Goal: Use online tool/utility: Utilize a website feature to perform a specific function

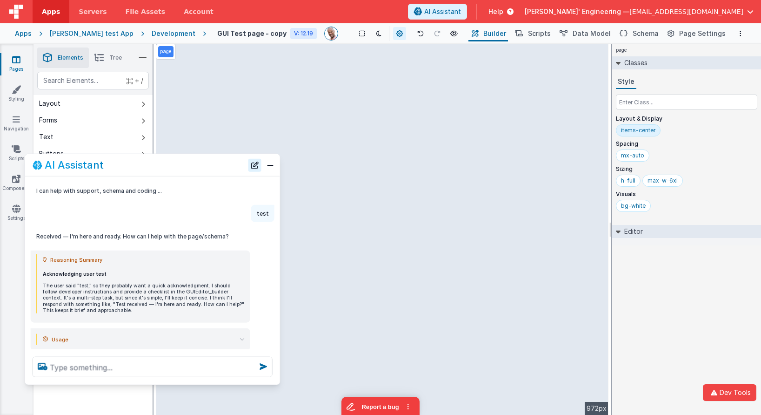
click at [256, 165] on button "New Chat" at bounding box center [254, 164] width 13 height 13
